Goal: Information Seeking & Learning: Learn about a topic

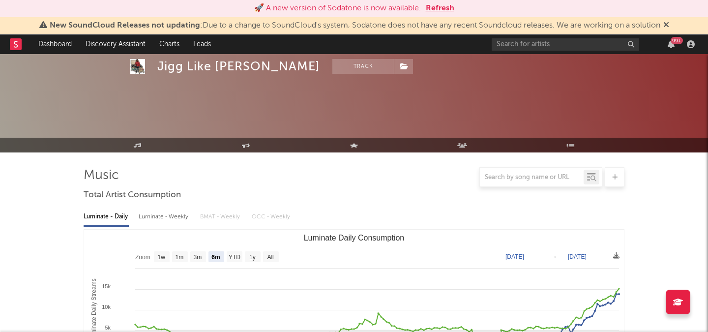
select select "6m"
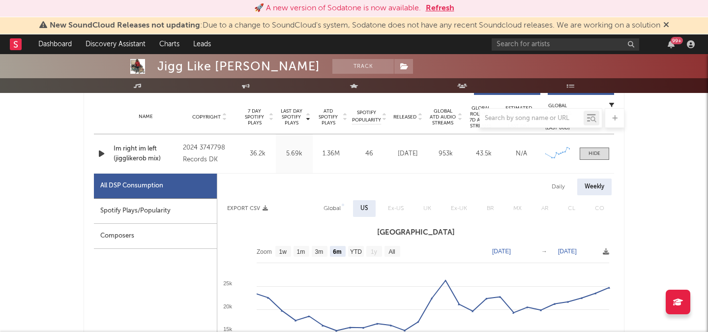
click at [438, 8] on button "Refresh" at bounding box center [440, 8] width 29 height 12
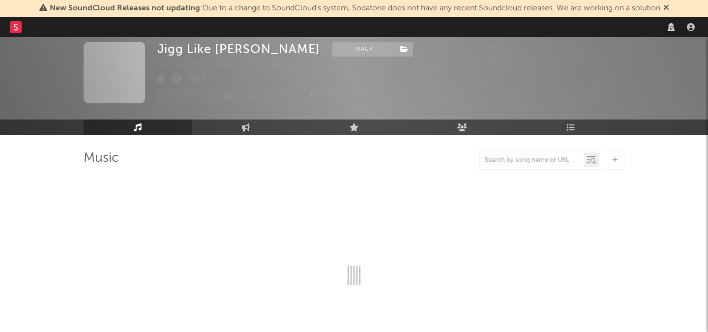
scroll to position [27, 0]
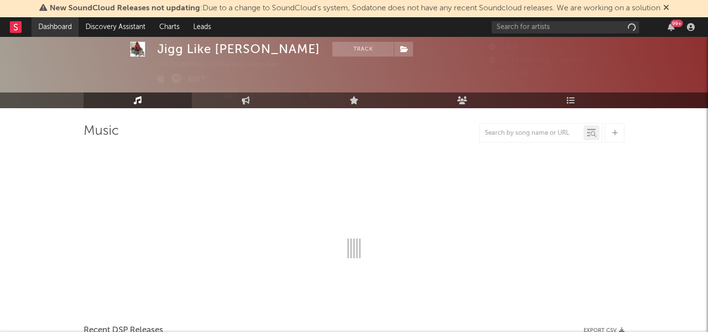
click at [61, 24] on link "Dashboard" at bounding box center [54, 27] width 47 height 20
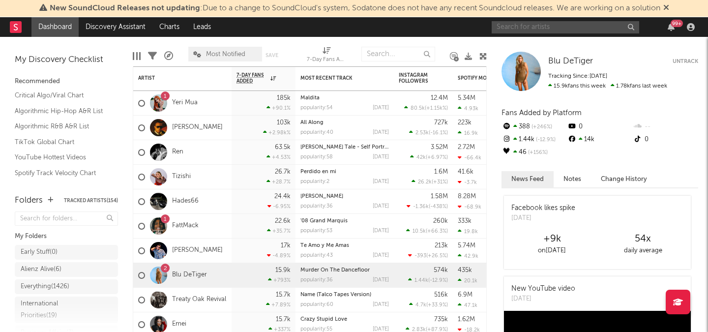
click at [564, 28] on input "text" at bounding box center [564, 27] width 147 height 12
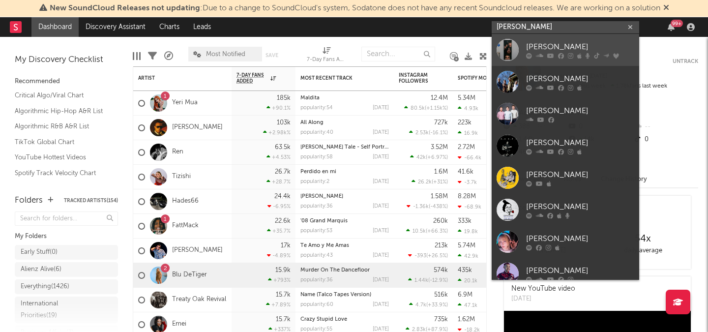
type input "lovejoy"
click at [559, 46] on div "Lovejoy" at bounding box center [580, 47] width 108 height 12
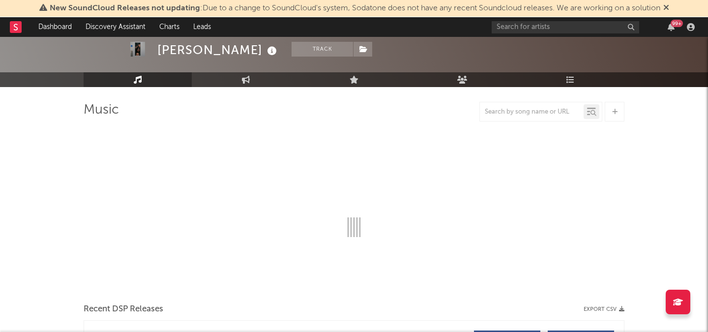
select select "6m"
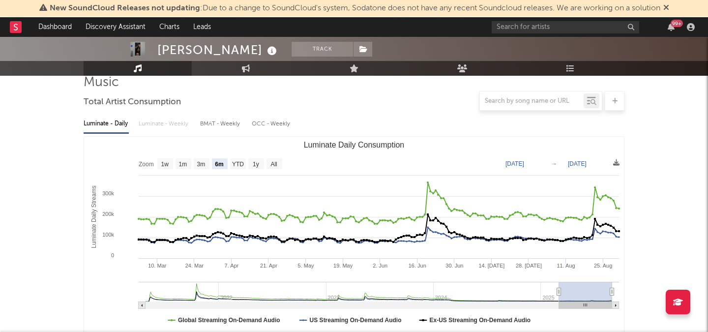
scroll to position [77, 0]
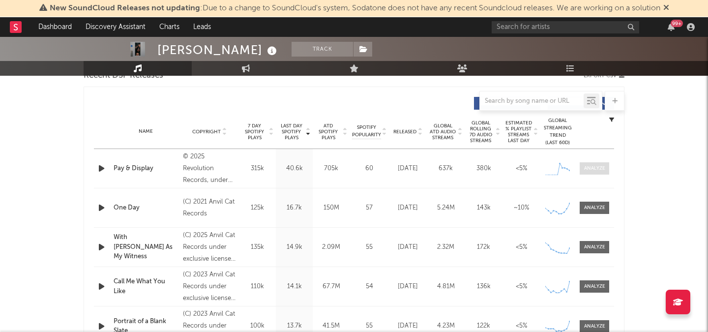
click at [592, 171] on div at bounding box center [594, 168] width 21 height 7
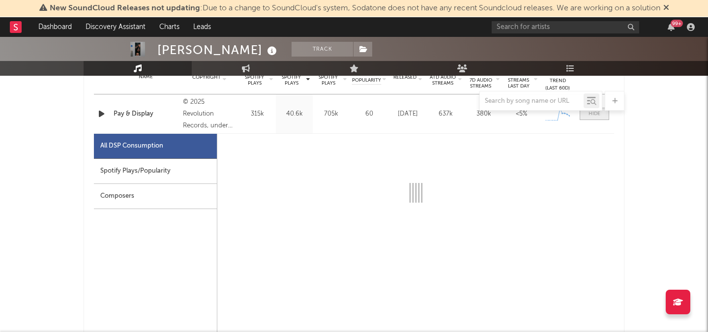
scroll to position [430, 0]
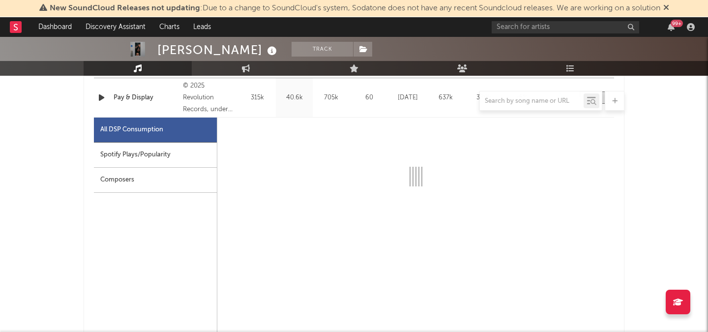
select select "1w"
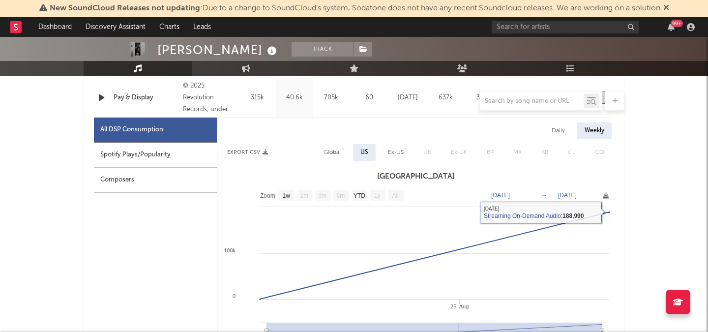
click at [332, 149] on div "Global" at bounding box center [331, 152] width 17 height 12
select select "1w"
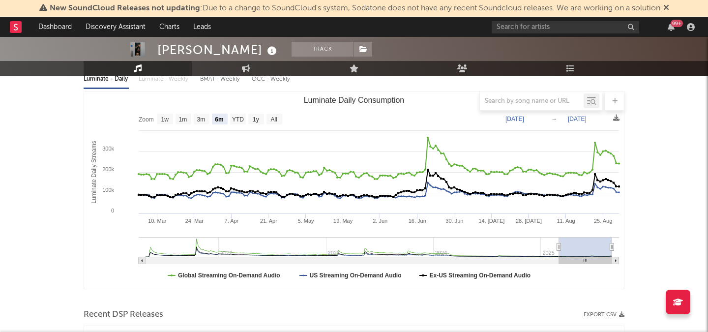
scroll to position [0, 0]
